Goal: Transaction & Acquisition: Book appointment/travel/reservation

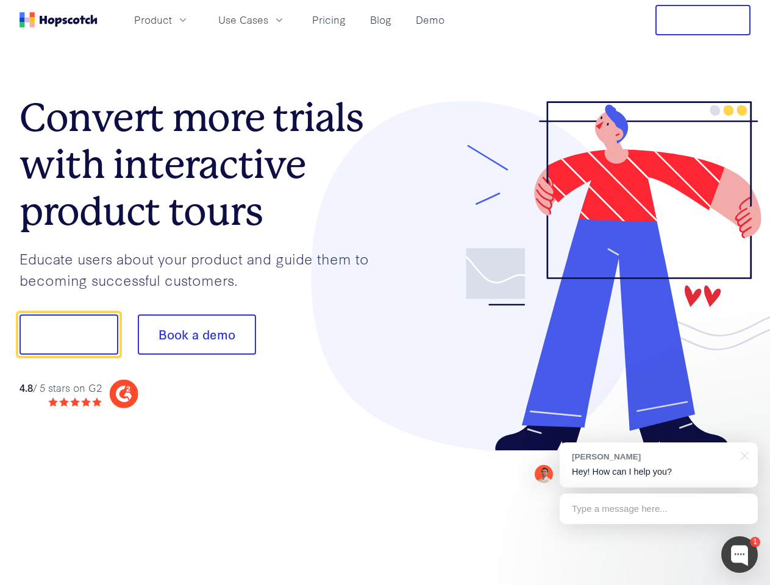
click at [385, 293] on div at bounding box center [568, 276] width 366 height 350
click at [172, 20] on span "Product" at bounding box center [153, 19] width 38 height 15
click at [268, 20] on span "Use Cases" at bounding box center [243, 19] width 50 height 15
click at [703, 20] on button "Free Trial" at bounding box center [702, 20] width 95 height 30
click at [68, 335] on button "Show me!" at bounding box center [69, 334] width 99 height 40
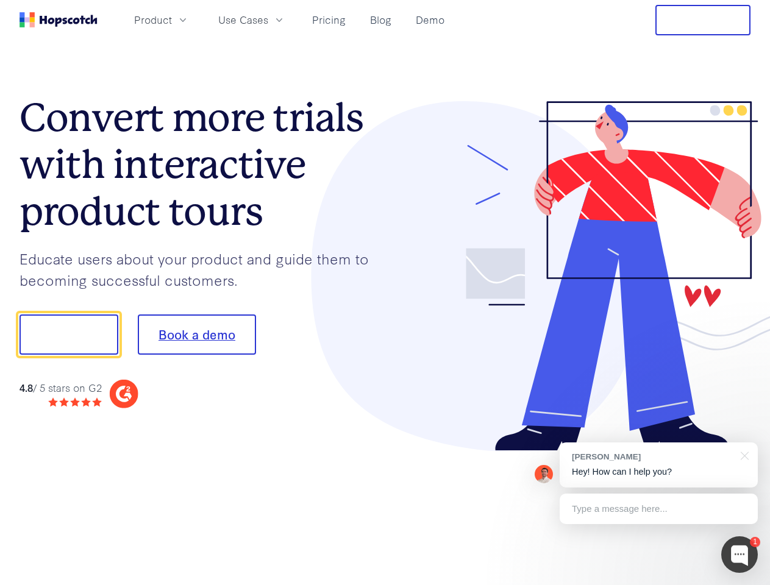
click at [196, 335] on button "Book a demo" at bounding box center [197, 334] width 118 height 40
click at [739, 555] on div at bounding box center [739, 554] width 37 height 37
click at [658, 465] on div "[PERSON_NAME] Hey! How can I help you?" at bounding box center [658, 464] width 198 height 45
click at [742, 455] on div at bounding box center [643, 333] width 229 height 407
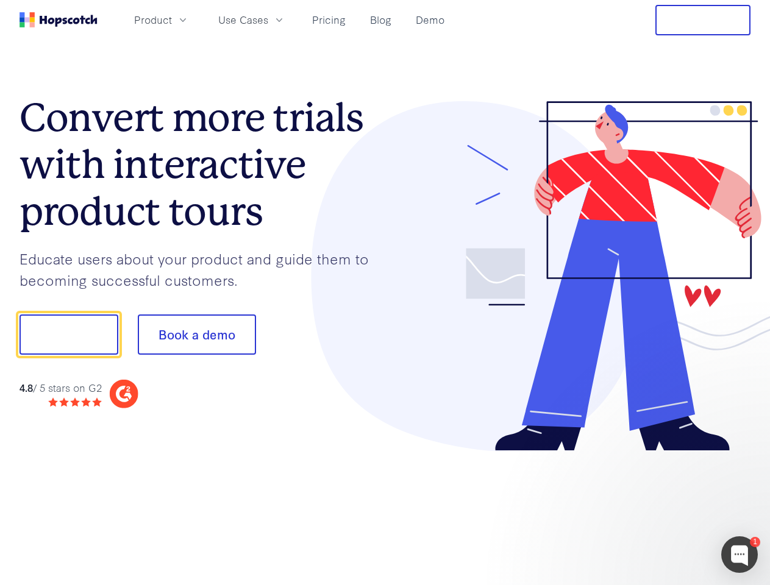
click at [658, 509] on div at bounding box center [643, 333] width 229 height 407
